Goal: Transaction & Acquisition: Purchase product/service

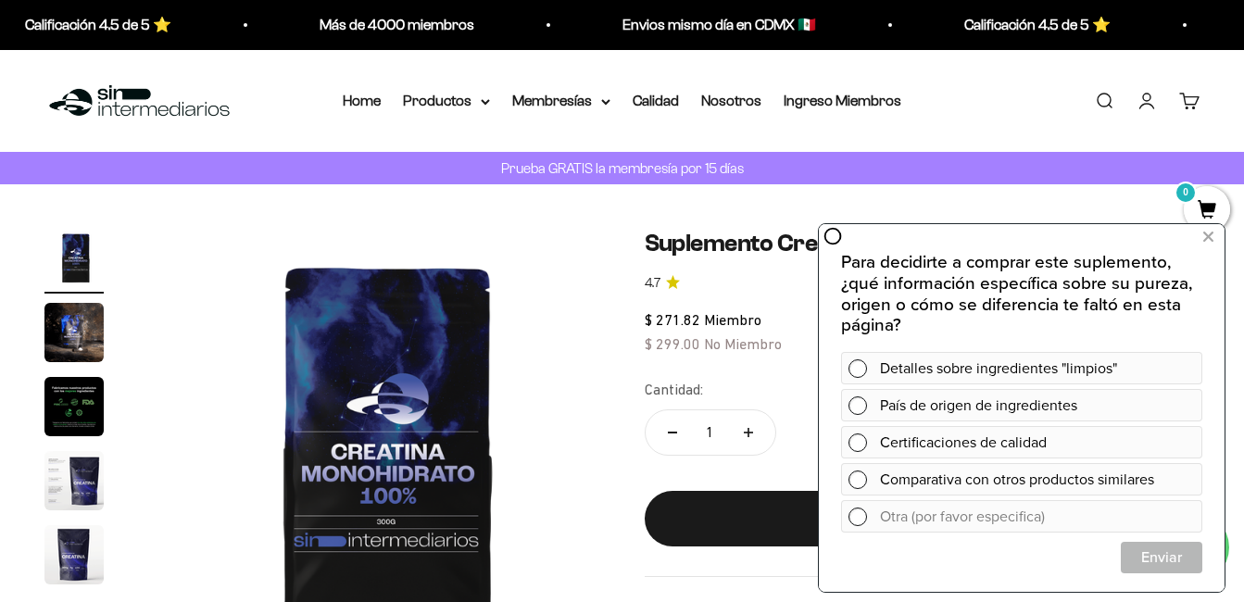
click at [89, 467] on img "Ir al artículo 4" at bounding box center [73, 480] width 59 height 59
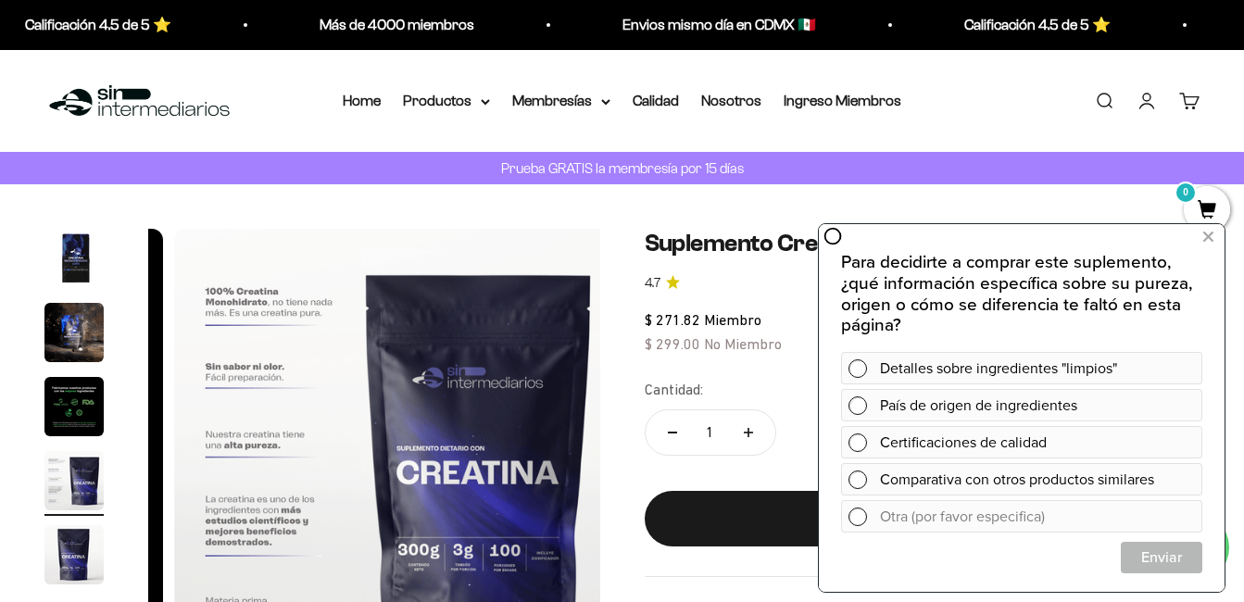
scroll to position [0, 1389]
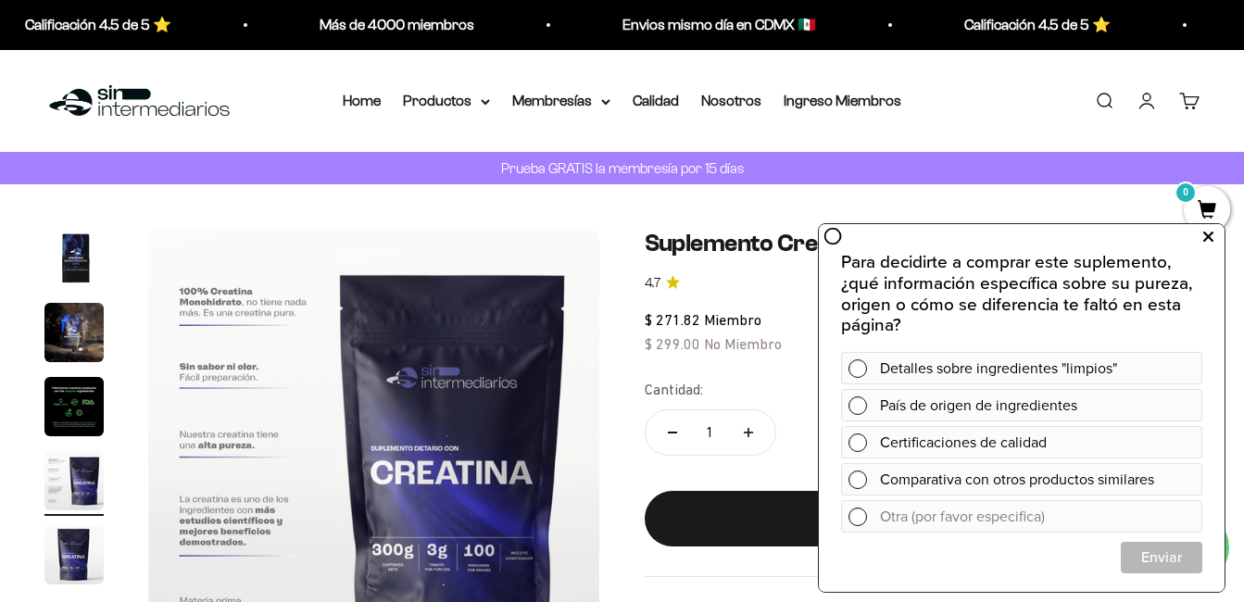
click at [1202, 232] on button at bounding box center [1207, 237] width 33 height 30
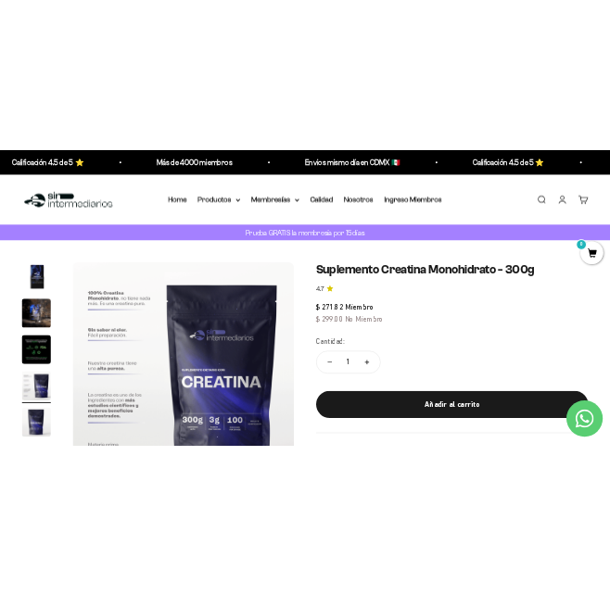
scroll to position [0, 1834]
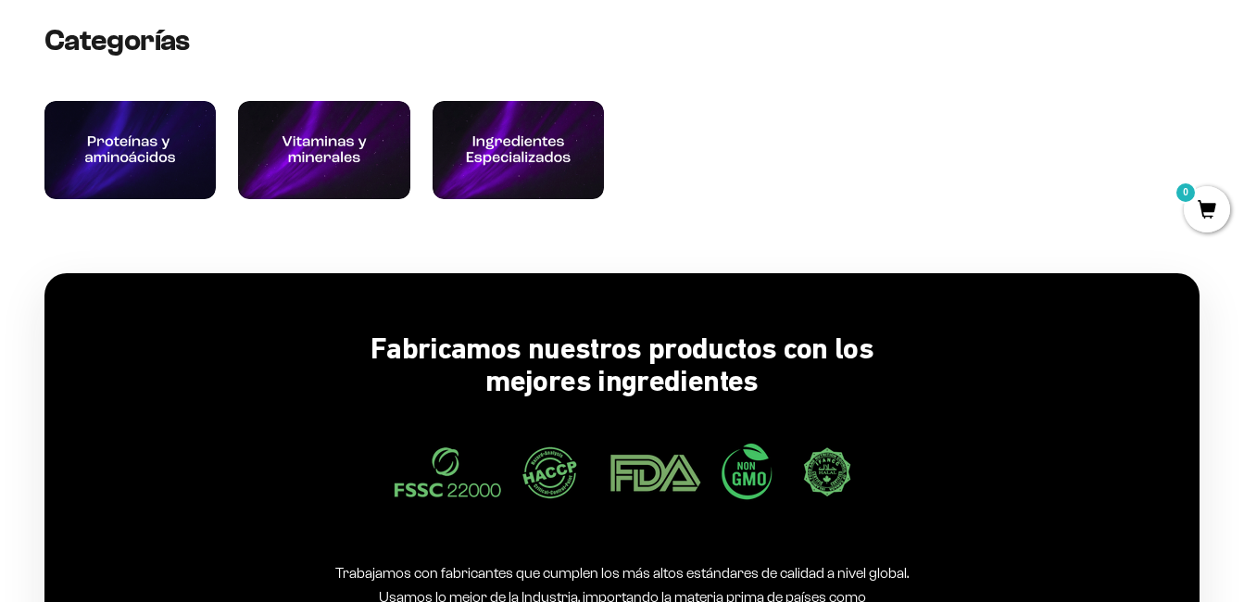
scroll to position [1594, 0]
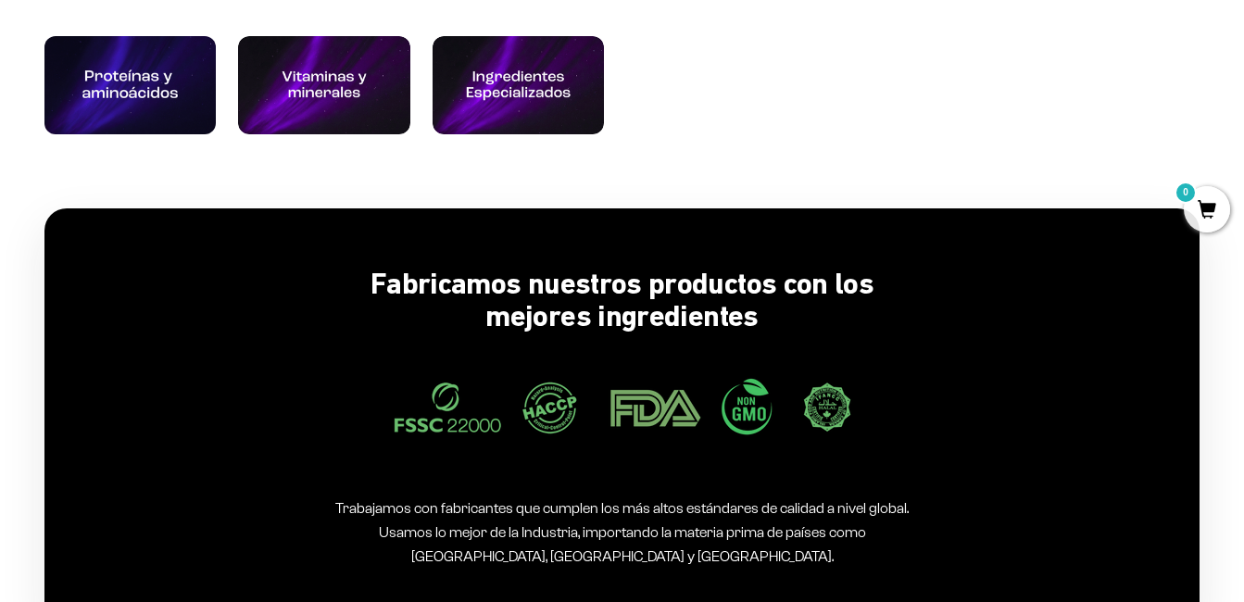
click at [140, 85] on img at bounding box center [130, 85] width 182 height 104
